Goal: Task Accomplishment & Management: Manage account settings

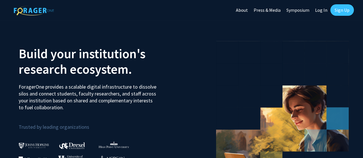
click at [346, 9] on link "Sign Up" at bounding box center [342, 9] width 24 height 11
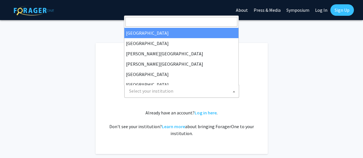
click at [226, 92] on span "Select your institution" at bounding box center [183, 91] width 112 height 12
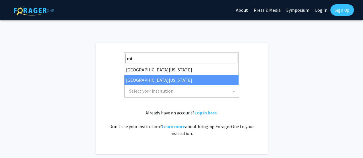
type input "mi"
select select "33"
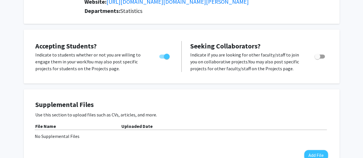
scroll to position [88, 0]
click at [323, 57] on span "Toggle" at bounding box center [319, 56] width 10 height 4
click at [317, 58] on input "Toggle" at bounding box center [317, 58] width 0 height 0
checkbox input "true"
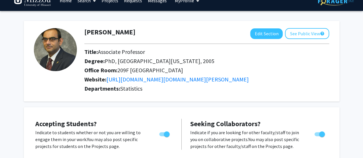
scroll to position [0, 0]
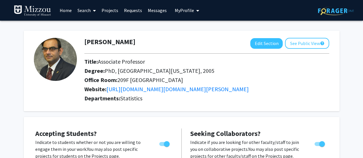
click at [146, 20] on div "Skip navigation Home Search Projects Requests Messages My Profile Sounak Chakra…" at bounding box center [107, 10] width 187 height 21
click at [128, 11] on link "Requests" at bounding box center [133, 10] width 24 height 20
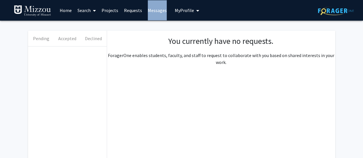
click at [128, 11] on link "Requests" at bounding box center [133, 10] width 24 height 20
click at [110, 9] on link "Projects" at bounding box center [110, 10] width 22 height 20
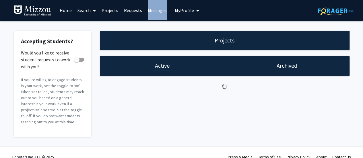
checkbox input "true"
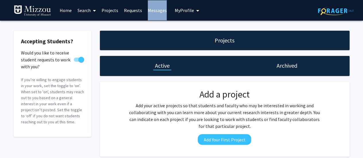
click at [110, 9] on link "Projects" at bounding box center [110, 10] width 22 height 20
click at [84, 10] on link "Search" at bounding box center [87, 10] width 24 height 20
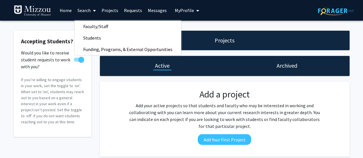
click at [62, 9] on link "Home" at bounding box center [66, 10] width 18 height 20
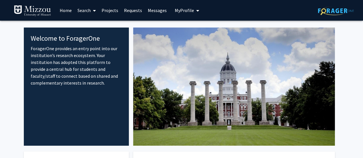
click at [114, 13] on link "Projects" at bounding box center [110, 10] width 22 height 20
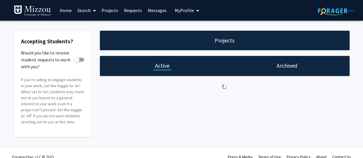
checkbox input "true"
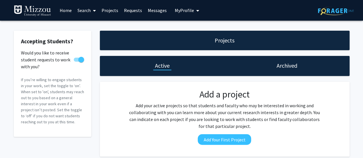
click at [181, 9] on span "My Profile" at bounding box center [184, 10] width 19 height 6
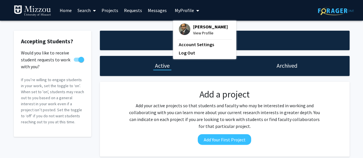
click at [203, 28] on span "Sounak Chakraborty" at bounding box center [210, 27] width 35 height 6
